Goal: Find specific page/section: Find specific page/section

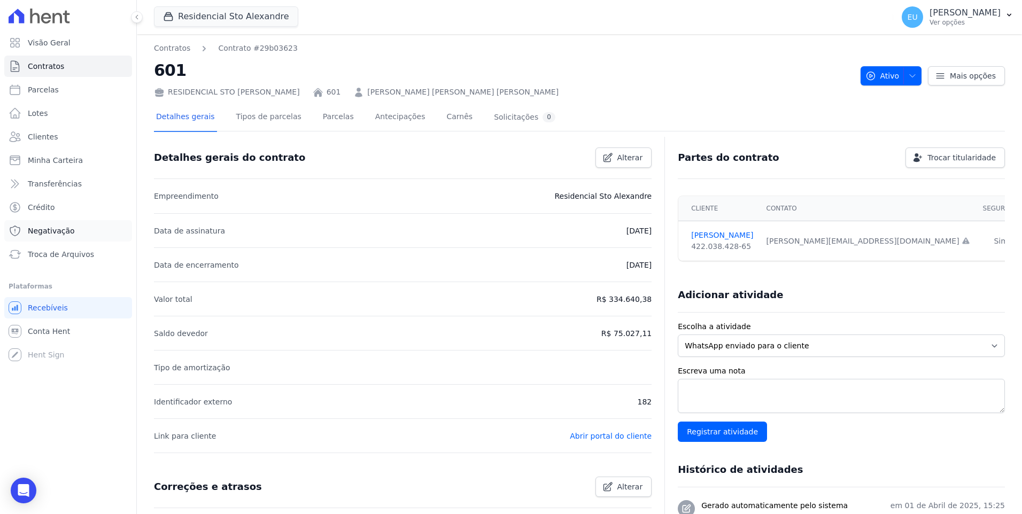
click at [41, 227] on span "Negativação" at bounding box center [51, 231] width 47 height 11
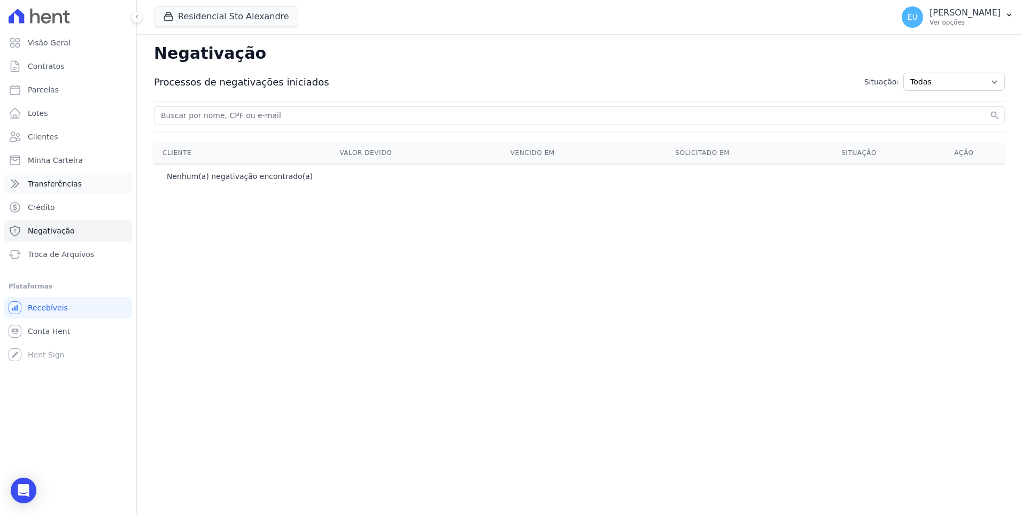
click at [51, 182] on span "Transferências" at bounding box center [55, 184] width 54 height 11
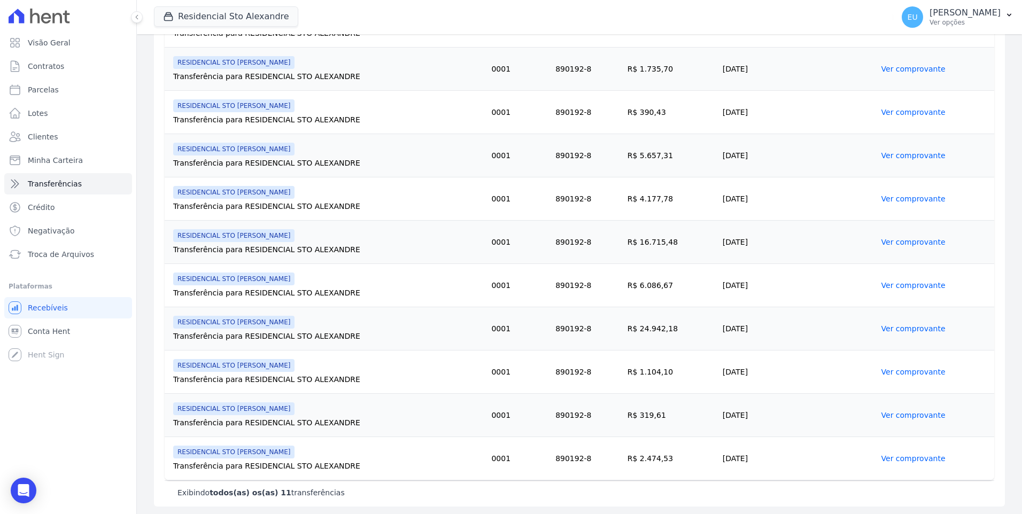
scroll to position [277, 0]
click at [908, 458] on link "Ver comprovante" at bounding box center [913, 457] width 64 height 9
